Goal: Task Accomplishment & Management: Use online tool/utility

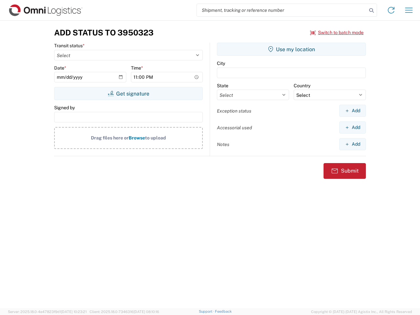
click at [282, 10] on input "search" at bounding box center [282, 10] width 170 height 12
click at [372, 11] on icon at bounding box center [371, 10] width 9 height 9
click at [391, 10] on icon at bounding box center [391, 10] width 11 height 11
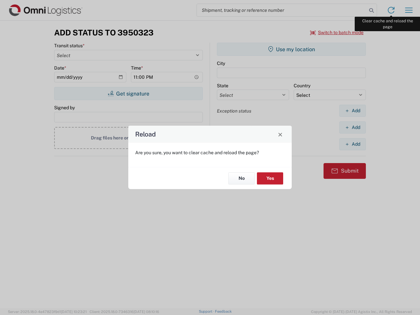
click at [409, 10] on div "Reload Are you sure, you want to clear cache and reload the page? No Yes" at bounding box center [210, 157] width 420 height 315
click at [337, 33] on div "Reload Are you sure, you want to clear cache and reload the page? No Yes" at bounding box center [210, 157] width 420 height 315
click at [128, 94] on div "Reload Are you sure, you want to clear cache and reload the page? No Yes" at bounding box center [210, 157] width 420 height 315
click at [292, 49] on div "Reload Are you sure, you want to clear cache and reload the page? No Yes" at bounding box center [210, 157] width 420 height 315
click at [353, 111] on div "Reload Are you sure, you want to clear cache and reload the page? No Yes" at bounding box center [210, 157] width 420 height 315
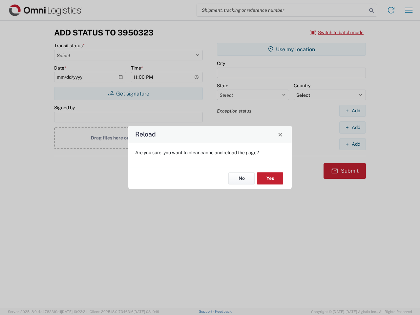
click at [353, 127] on div "Reload Are you sure, you want to clear cache and reload the page? No Yes" at bounding box center [210, 157] width 420 height 315
click at [353, 144] on div "Reload Are you sure, you want to clear cache and reload the page? No Yes" at bounding box center [210, 157] width 420 height 315
